Goal: Task Accomplishment & Management: Manage account settings

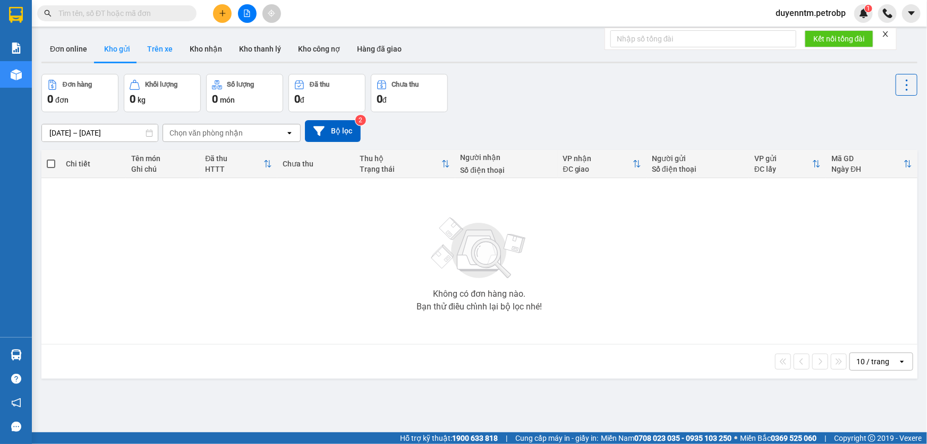
click at [160, 48] on button "Trên xe" at bounding box center [160, 49] width 43 height 26
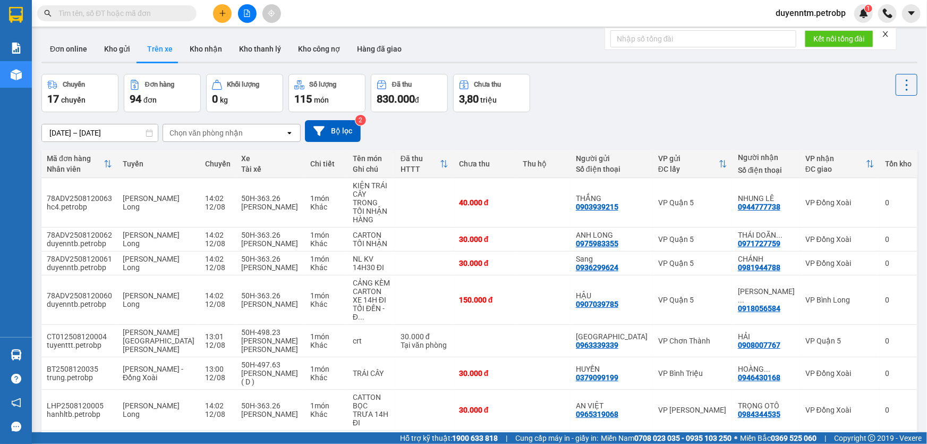
click at [231, 131] on div "Chọn văn phòng nhận" at bounding box center [206, 133] width 73 height 11
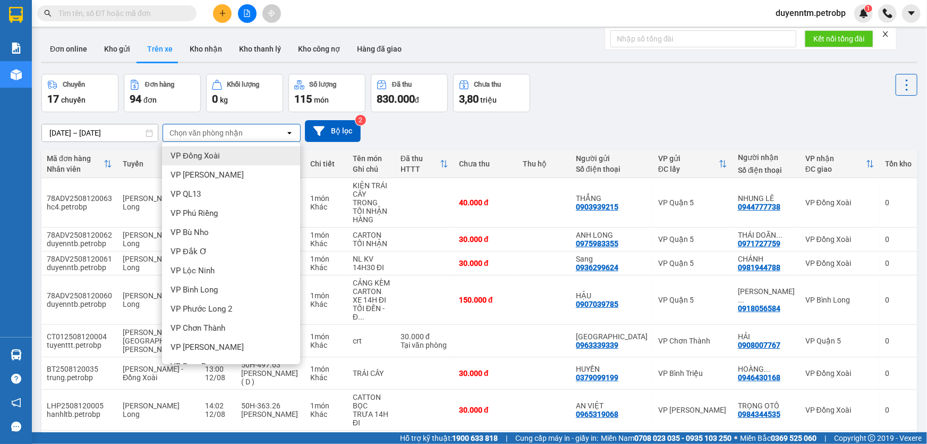
click at [214, 150] on span "VP Đồng Xoài" at bounding box center [195, 155] width 49 height 11
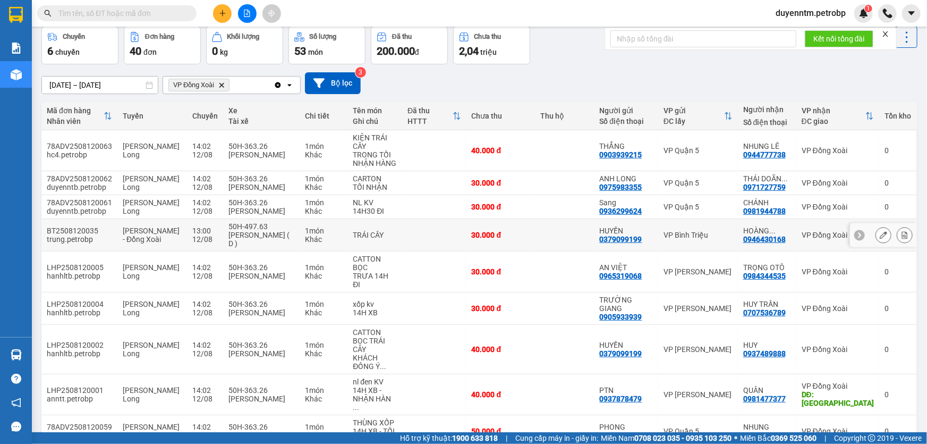
scroll to position [96, 0]
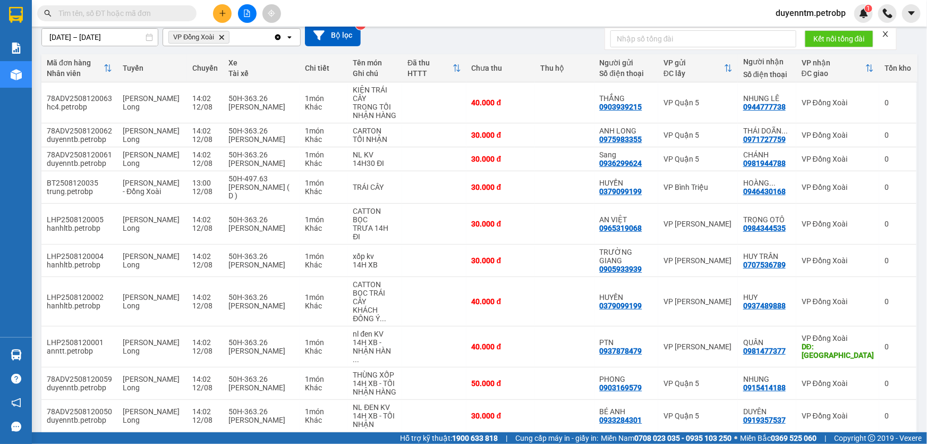
click at [757, 441] on button "2" at bounding box center [765, 449] width 16 height 16
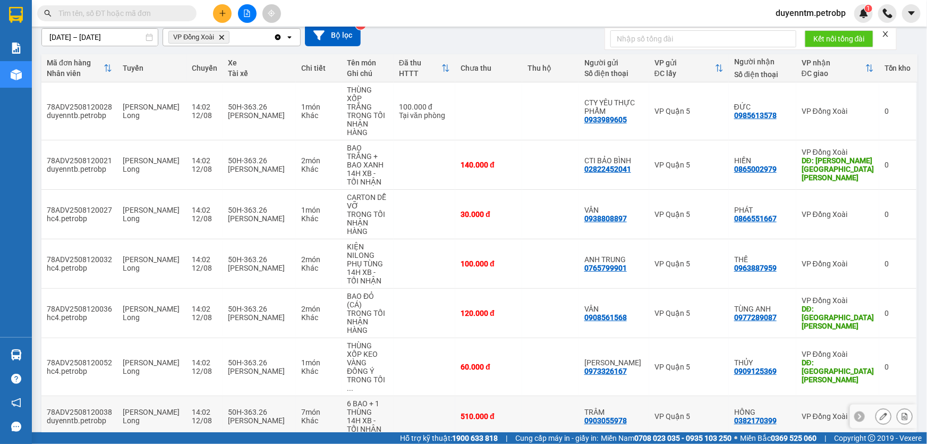
scroll to position [164, 0]
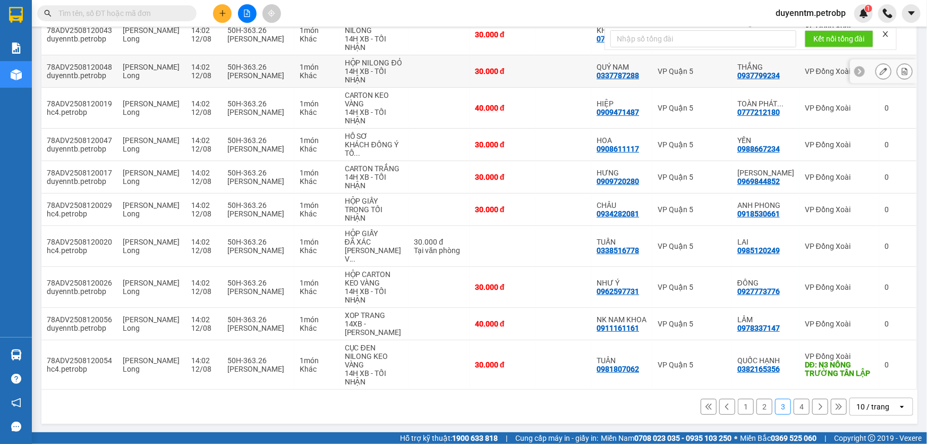
scroll to position [0, 0]
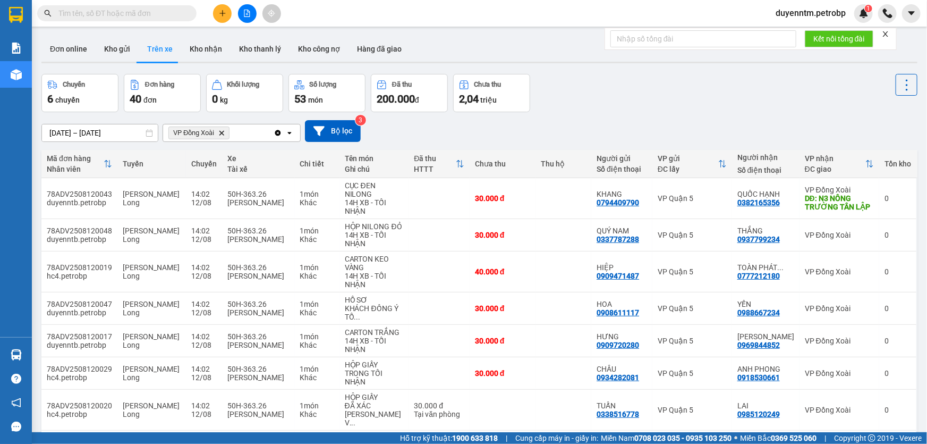
click at [223, 134] on icon "Delete" at bounding box center [221, 133] width 6 height 6
click at [223, 134] on div "Chọn văn phòng nhận" at bounding box center [206, 133] width 73 height 11
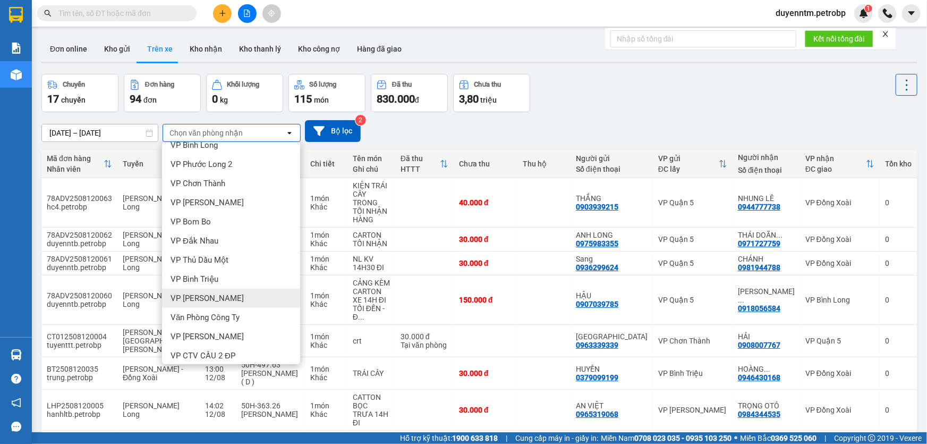
scroll to position [226, 0]
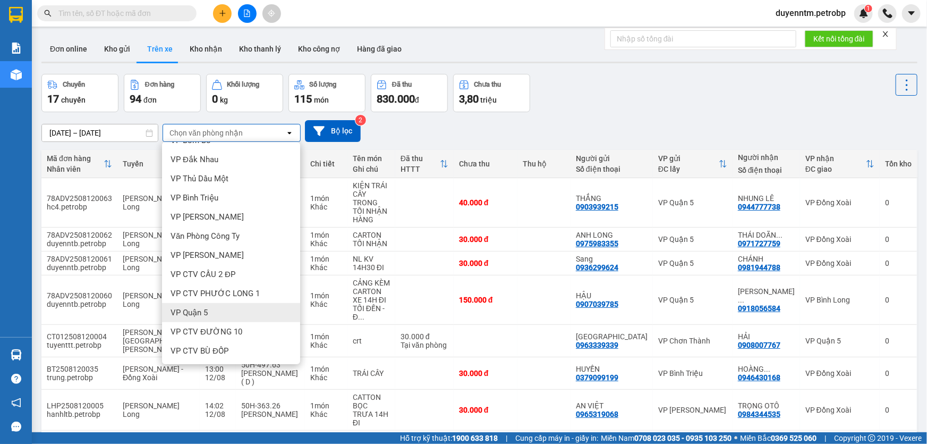
click at [205, 314] on span "VP Quận 5" at bounding box center [189, 312] width 37 height 11
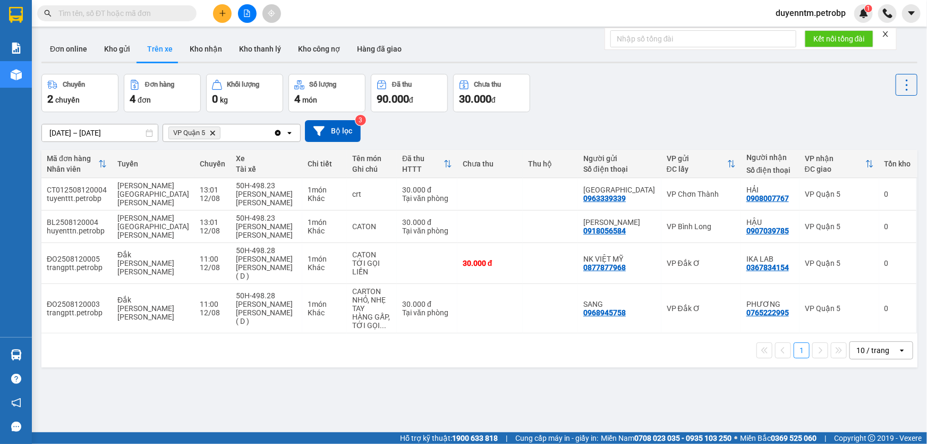
click at [212, 132] on icon "VP Quận 5, close by backspace" at bounding box center [212, 132] width 5 height 5
click at [212, 132] on div "Chọn văn phòng nhận" at bounding box center [206, 133] width 73 height 11
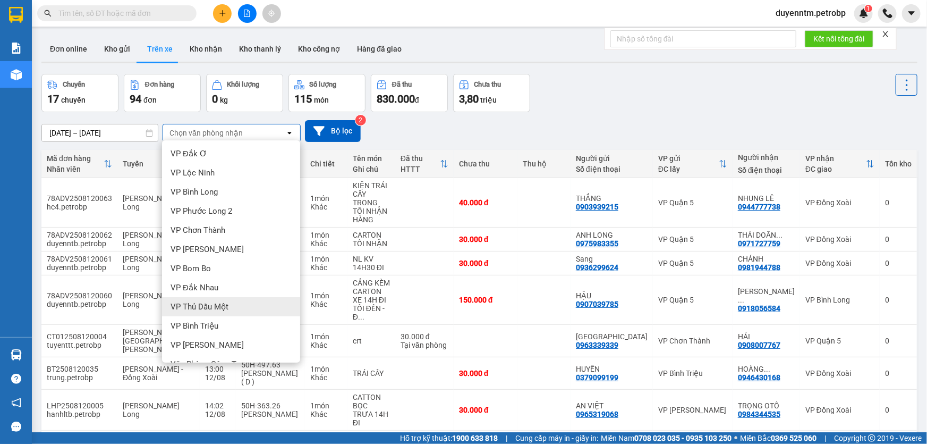
scroll to position [193, 0]
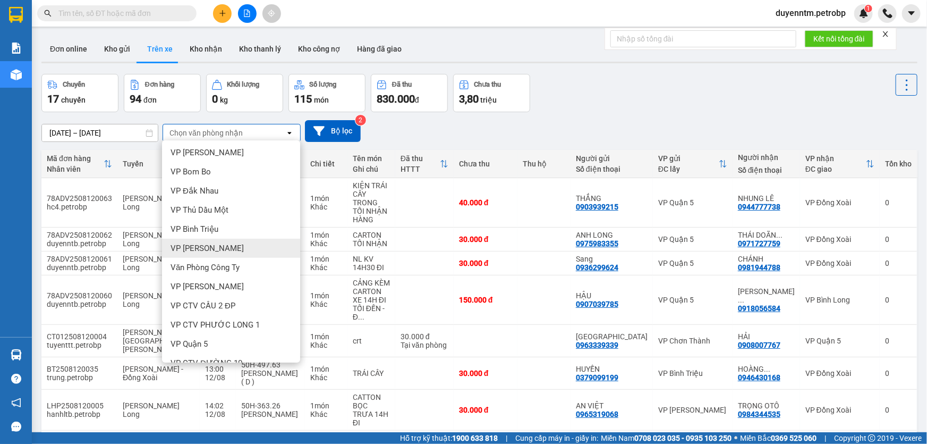
click at [214, 248] on span "VP Lê Hồng Phong" at bounding box center [207, 248] width 73 height 11
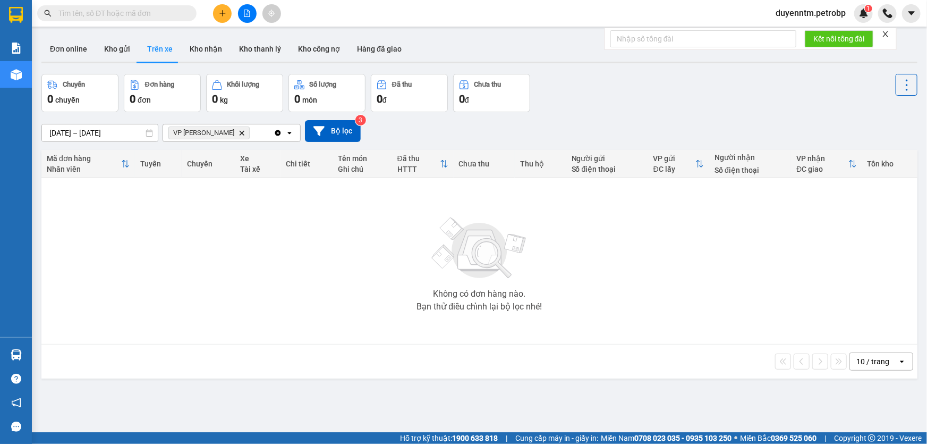
click at [237, 136] on span "VP Lê Hồng Phong Delete" at bounding box center [208, 132] width 81 height 13
click at [241, 133] on icon "Delete" at bounding box center [242, 133] width 6 height 6
click at [241, 133] on div "Chọn văn phòng nhận" at bounding box center [206, 133] width 73 height 11
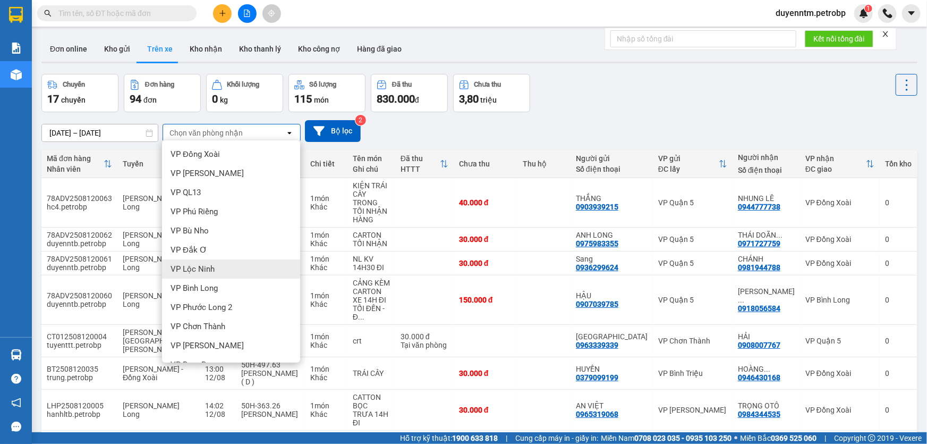
scroll to position [48, 0]
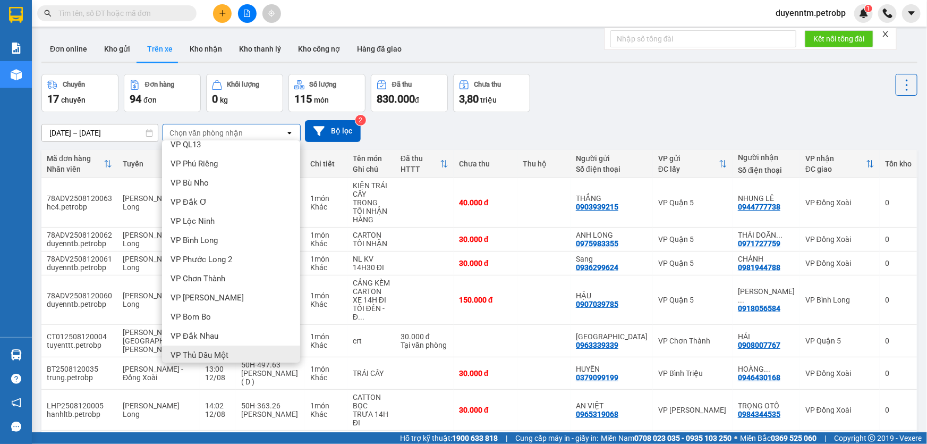
click at [198, 353] on span "VP Thủ Dầu Một" at bounding box center [200, 355] width 58 height 11
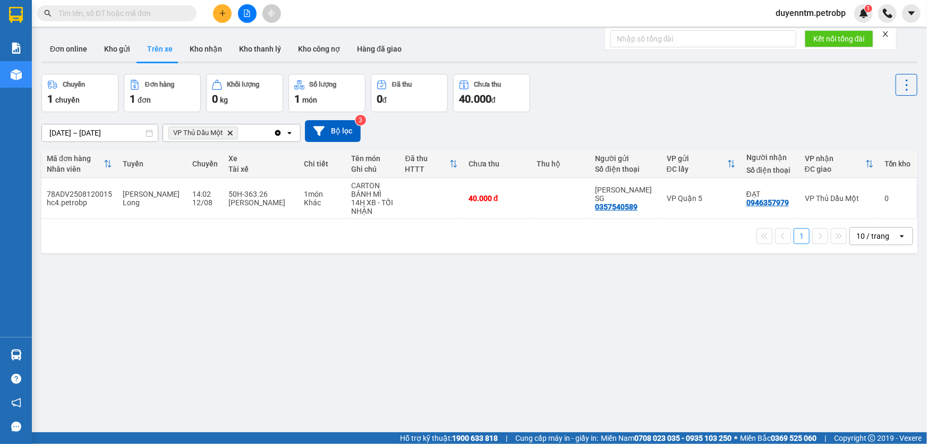
click at [229, 136] on icon "Delete" at bounding box center [230, 133] width 6 height 6
click at [229, 136] on div "Chọn văn phòng nhận" at bounding box center [206, 133] width 73 height 11
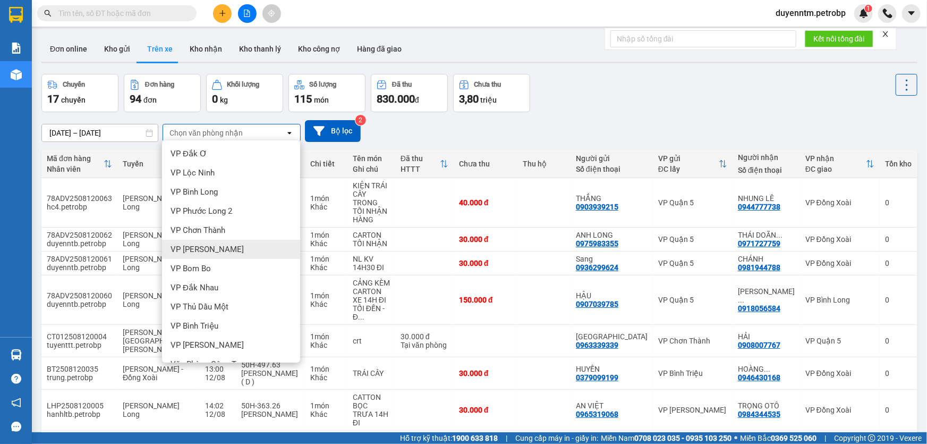
scroll to position [0, 0]
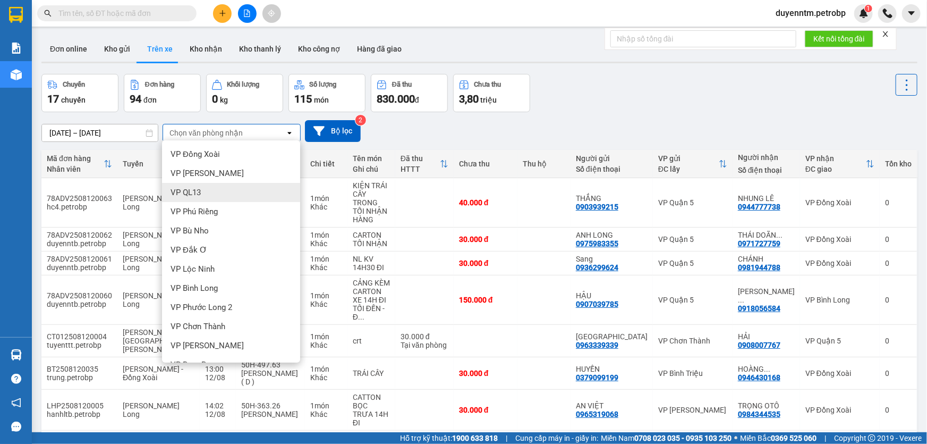
click at [215, 196] on div "VP QL13" at bounding box center [231, 192] width 138 height 19
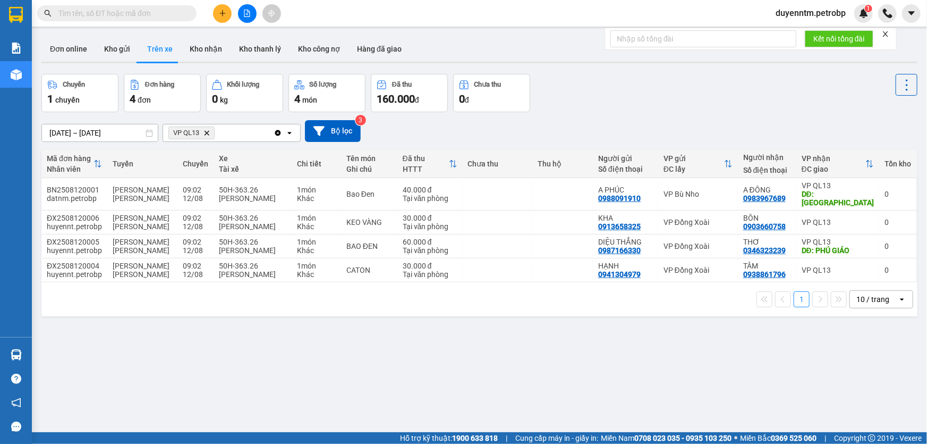
click at [208, 132] on icon "VP QL13, close by backspace" at bounding box center [207, 132] width 5 height 5
click at [208, 132] on div "Chọn văn phòng nhận" at bounding box center [206, 133] width 73 height 11
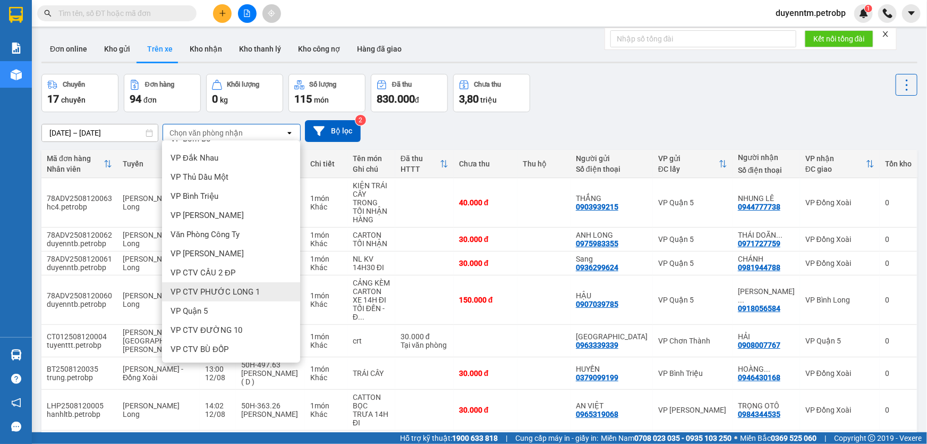
scroll to position [48, 0]
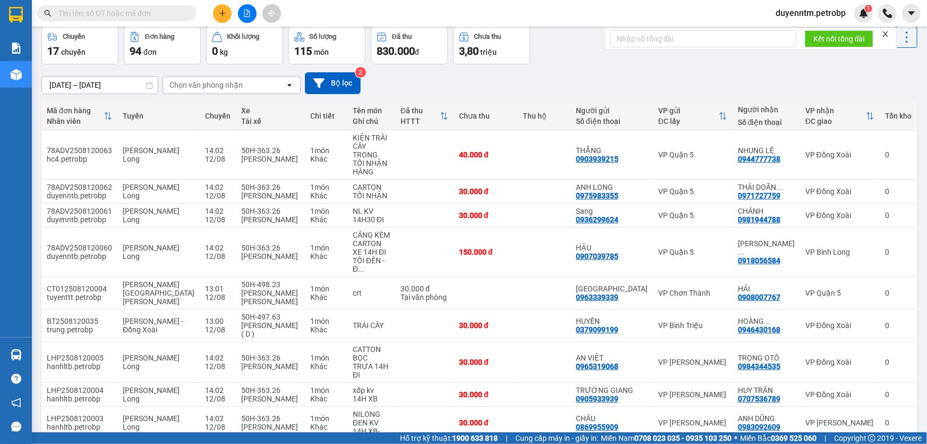
click at [115, 14] on input "text" at bounding box center [120, 13] width 125 height 12
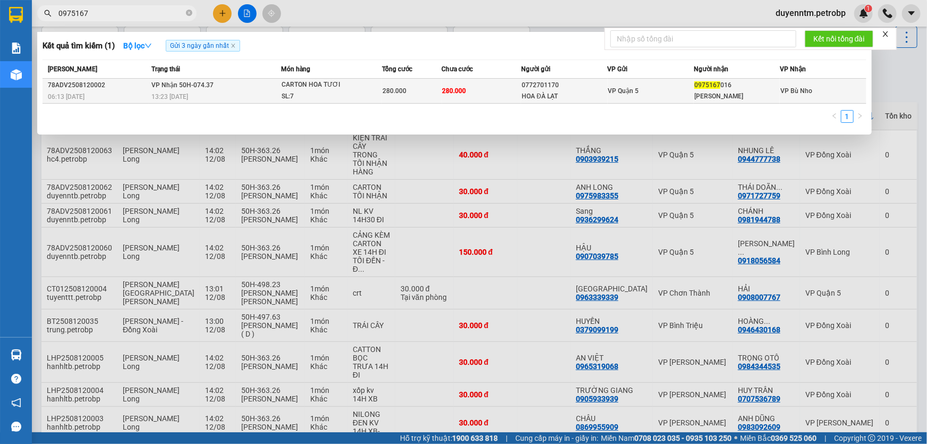
type input "0975167"
click at [399, 88] on span "280.000" at bounding box center [395, 90] width 24 height 7
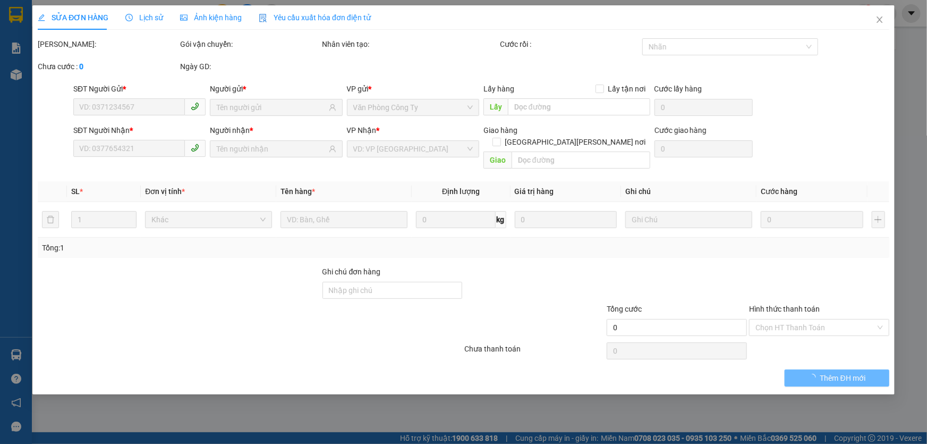
type input "0772701170"
type input "HOA ĐÀ LẠT"
type input "0975167016"
type input "THẢO HƯƠNG"
type input "280.000"
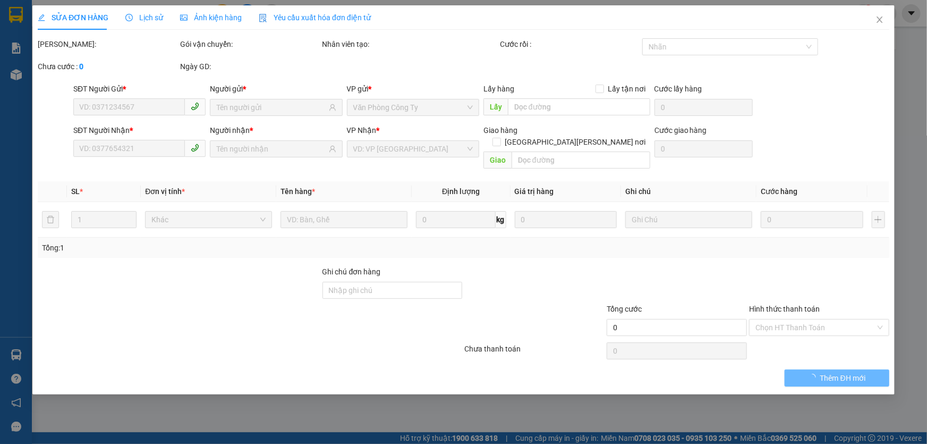
type input "280.000"
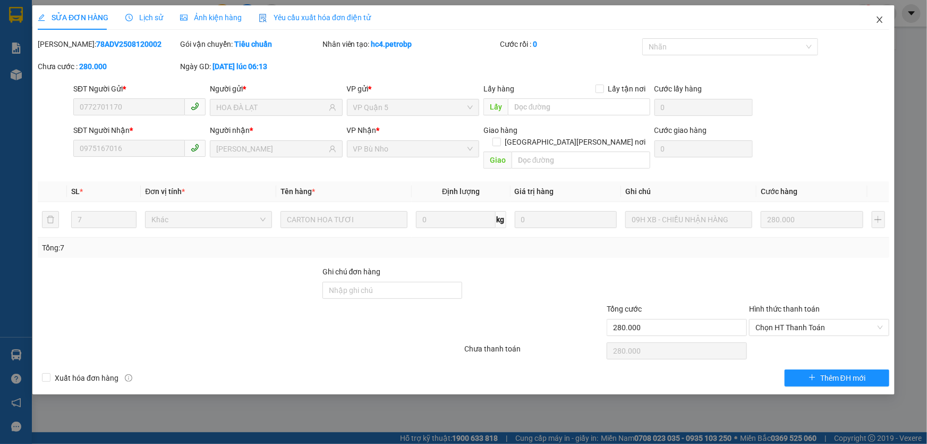
click at [878, 23] on icon "close" at bounding box center [880, 19] width 6 height 6
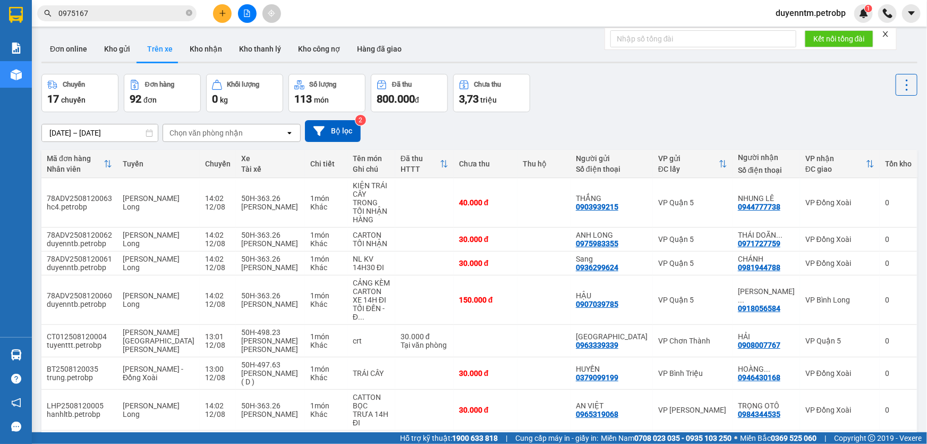
click at [112, 10] on input "0975167" at bounding box center [120, 13] width 125 height 12
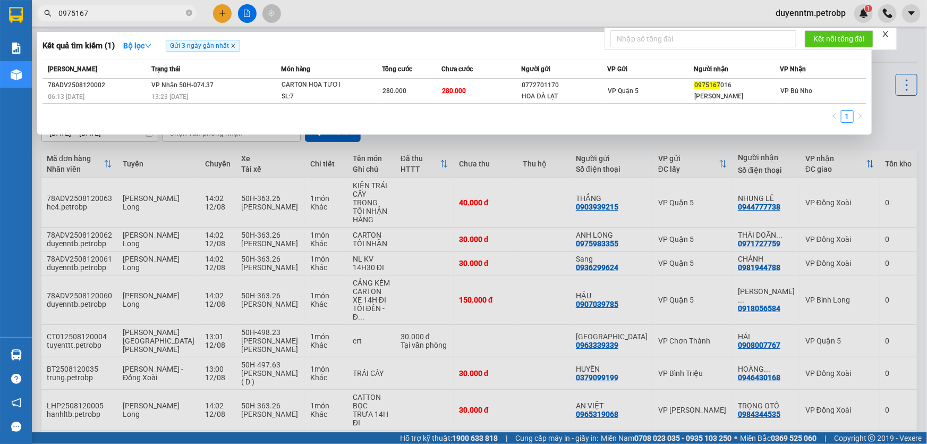
click at [236, 45] on icon "close" at bounding box center [233, 45] width 5 height 5
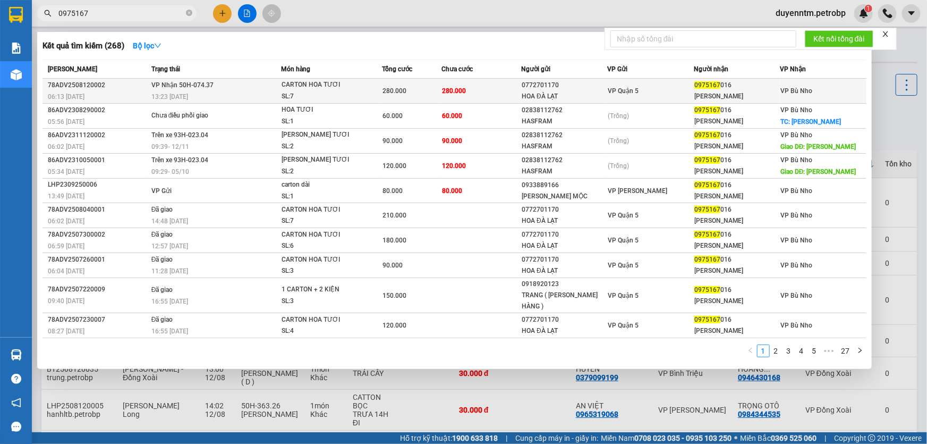
click at [347, 90] on div "CARTON HOA TƯƠI" at bounding box center [322, 85] width 80 height 12
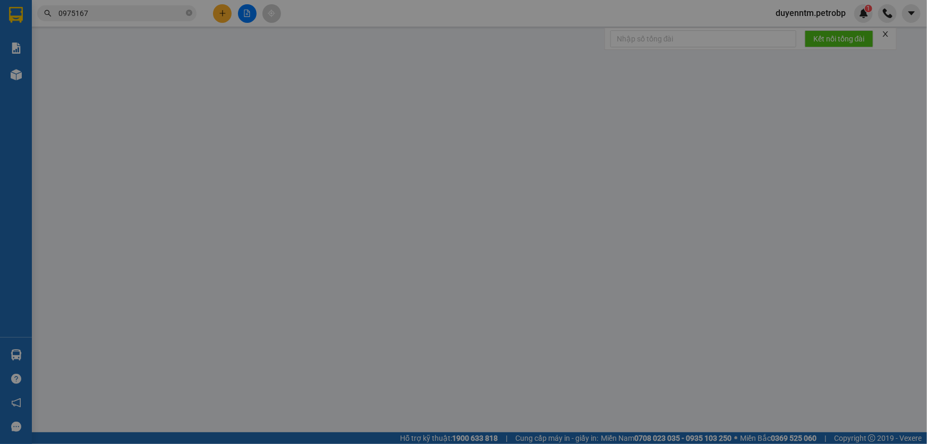
type input "0772701170"
type input "HOA ĐÀ LẠT"
type input "0975167016"
type input "THẢO HƯƠNG"
type input "280.000"
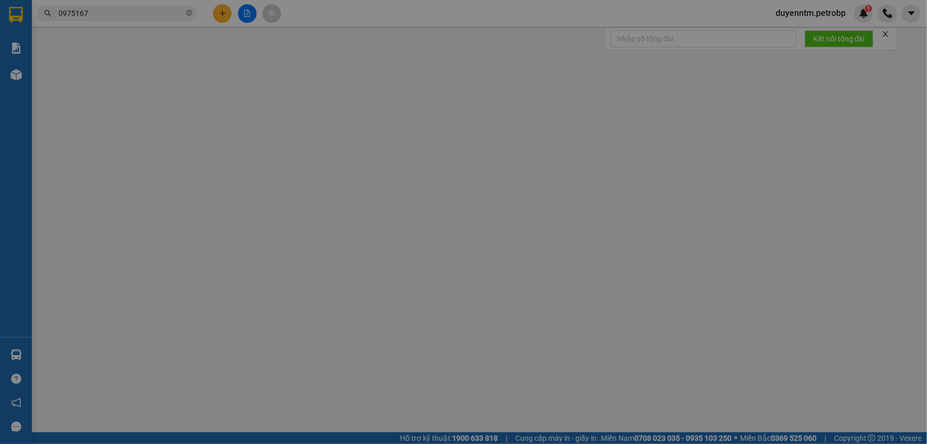
type input "280.000"
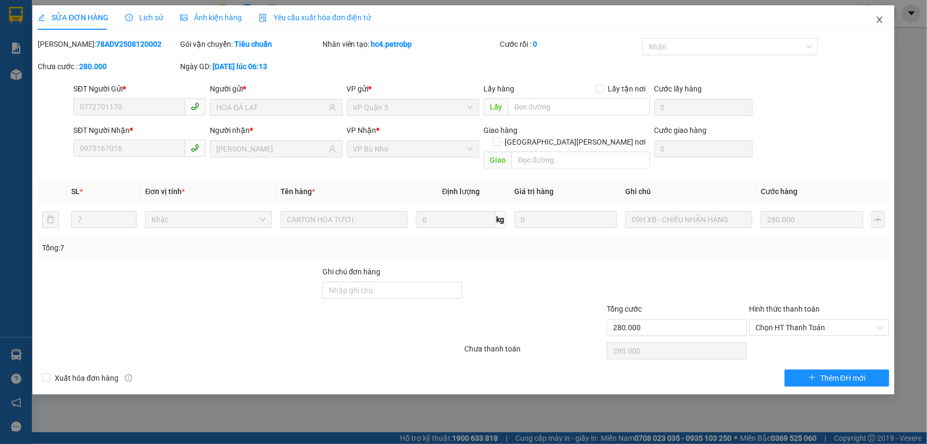
click at [874, 20] on span "Close" at bounding box center [880, 20] width 30 height 30
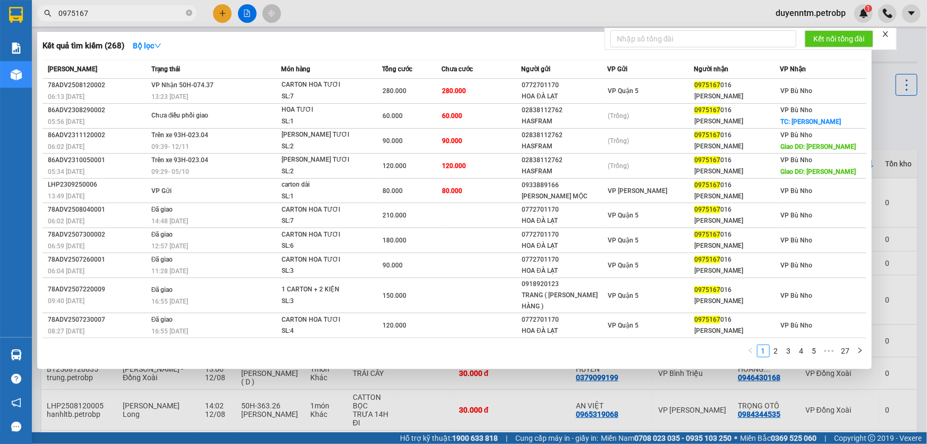
click at [107, 9] on input "0975167" at bounding box center [120, 13] width 125 height 12
type input "0"
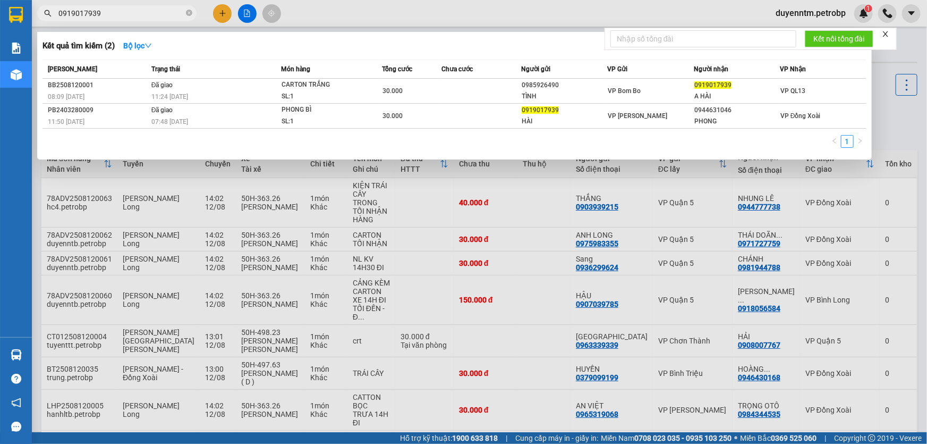
type input "0919017939"
click at [191, 15] on icon "close-circle" at bounding box center [189, 13] width 6 height 6
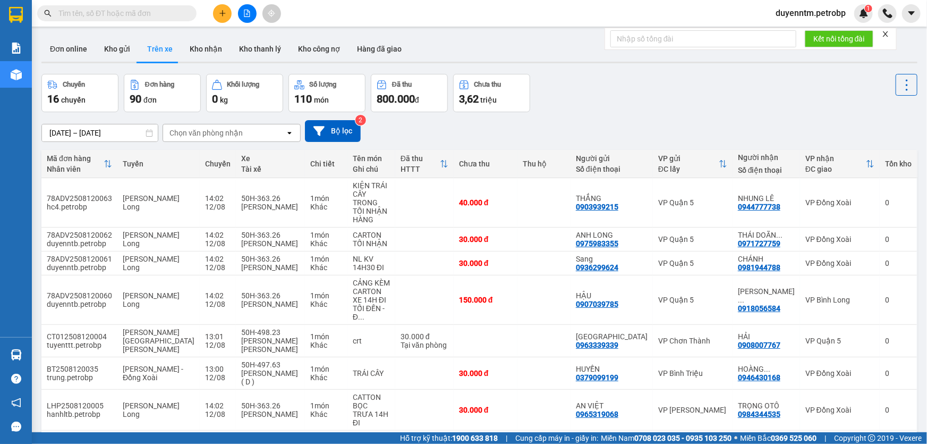
click at [88, 13] on input "text" at bounding box center [120, 13] width 125 height 12
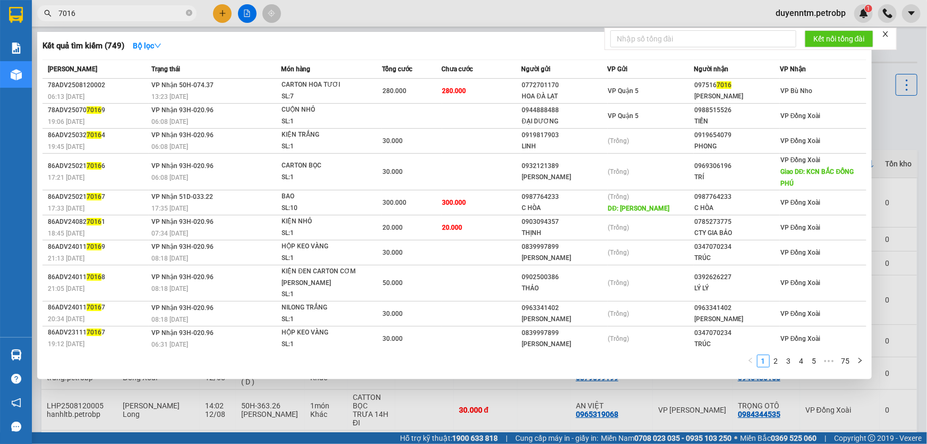
type input "7016"
